Goal: Task Accomplishment & Management: Use online tool/utility

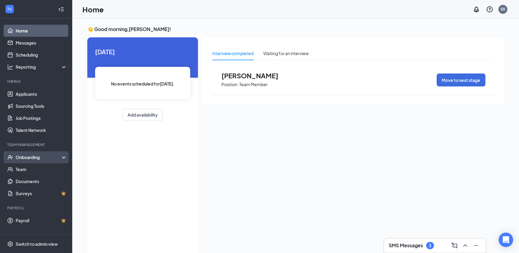
click at [39, 158] on div "Onboarding" at bounding box center [39, 157] width 46 height 6
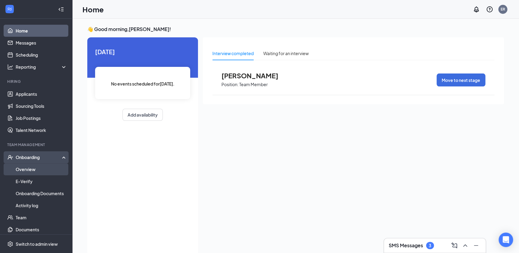
click at [32, 169] on link "Overview" at bounding box center [41, 169] width 51 height 12
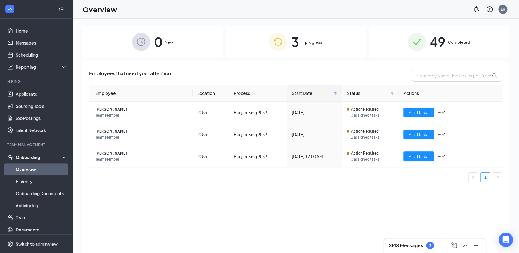
click at [460, 42] on span "Completed" at bounding box center [459, 42] width 22 height 6
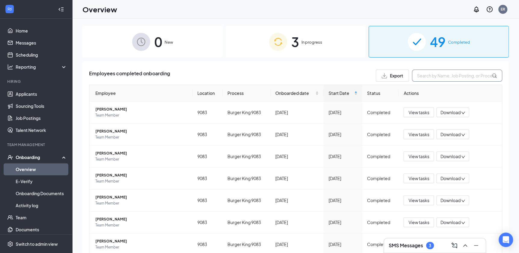
click at [427, 75] on input "text" at bounding box center [457, 76] width 90 height 12
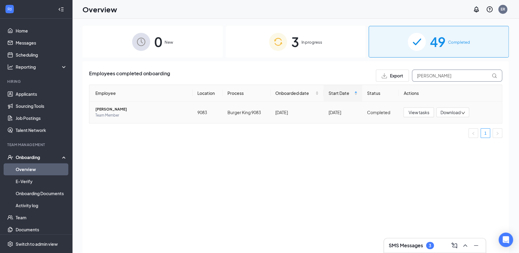
type input "[PERSON_NAME]"
click at [121, 110] on span "[PERSON_NAME]" at bounding box center [141, 109] width 92 height 6
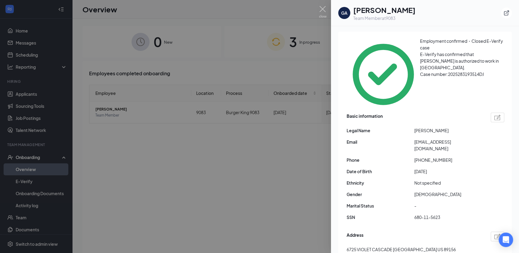
scroll to position [54, 0]
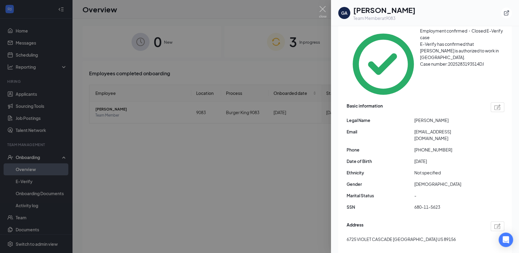
drag, startPoint x: 264, startPoint y: 17, endPoint x: 267, endPoint y: 14, distance: 3.9
click at [267, 14] on div at bounding box center [259, 126] width 519 height 253
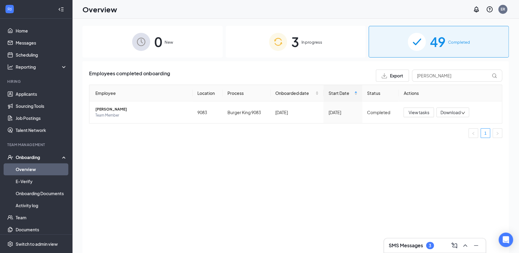
click at [305, 42] on span "In progress" at bounding box center [311, 42] width 21 height 6
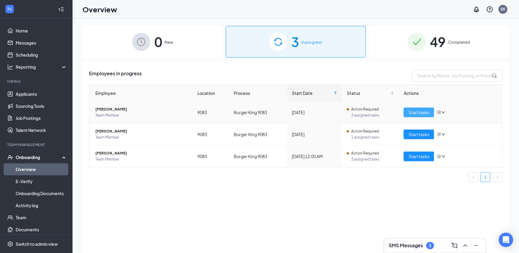
click at [421, 112] on span "Start tasks" at bounding box center [418, 112] width 21 height 7
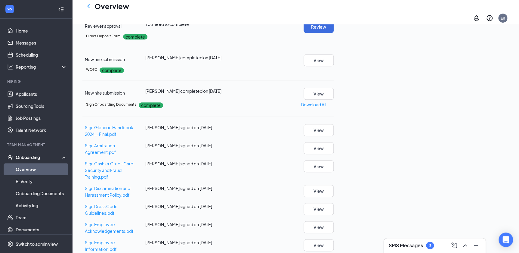
scroll to position [273, 0]
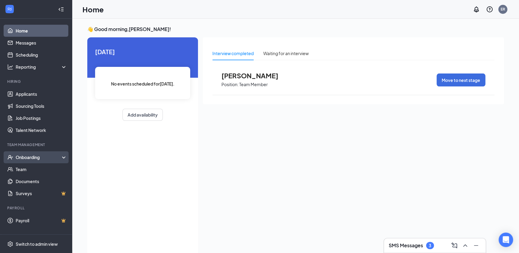
click at [61, 159] on div "Onboarding" at bounding box center [39, 157] width 46 height 6
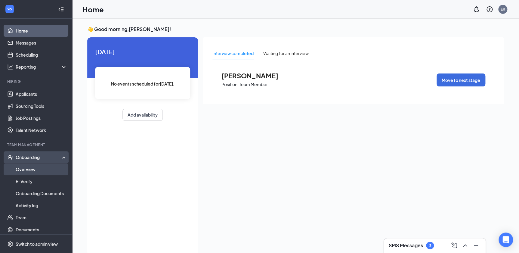
click at [42, 172] on link "Overview" at bounding box center [41, 169] width 51 height 12
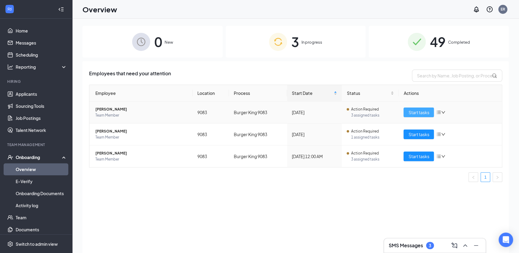
click at [424, 113] on span "Start tasks" at bounding box center [418, 112] width 21 height 7
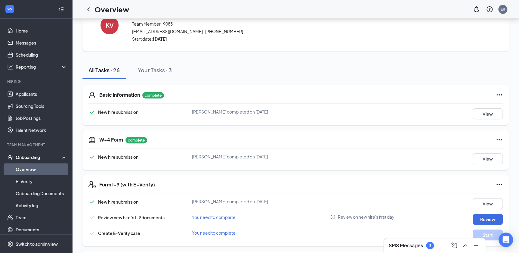
scroll to position [137, 0]
